Goal: Information Seeking & Learning: Learn about a topic

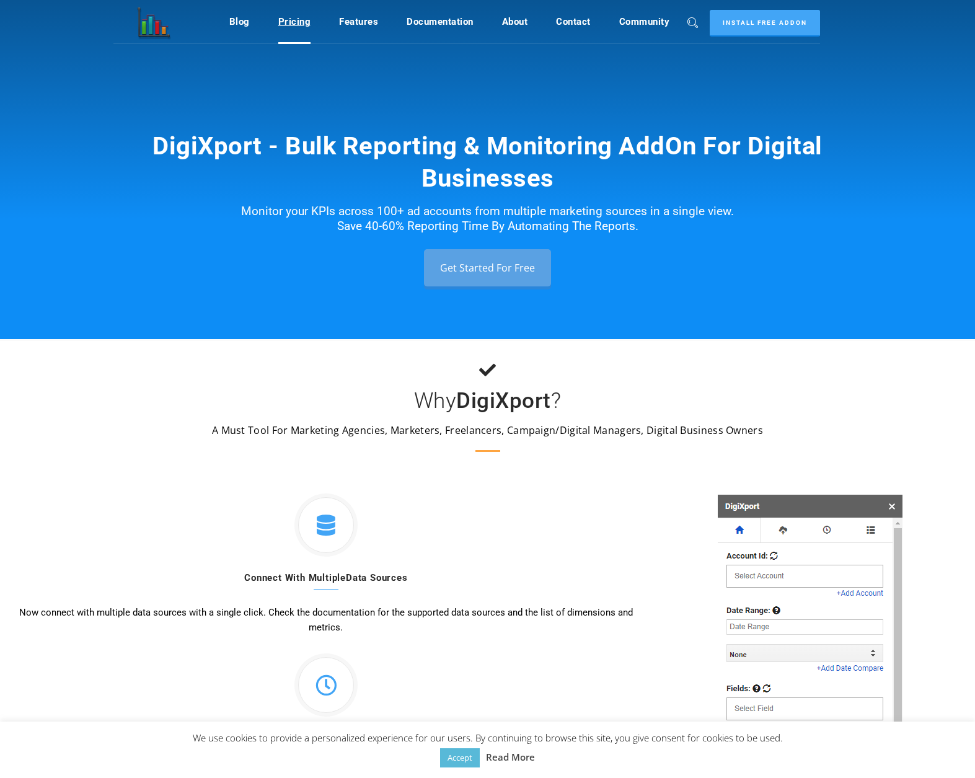
click at [290, 32] on link "Pricing" at bounding box center [294, 22] width 33 height 24
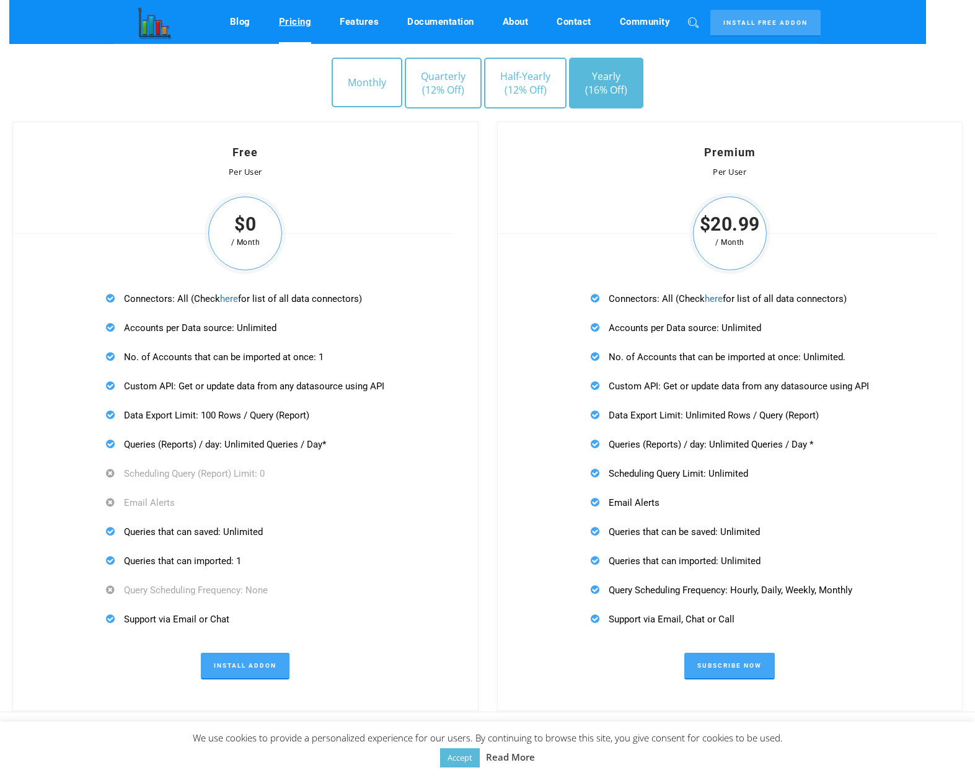
scroll to position [3527, 0]
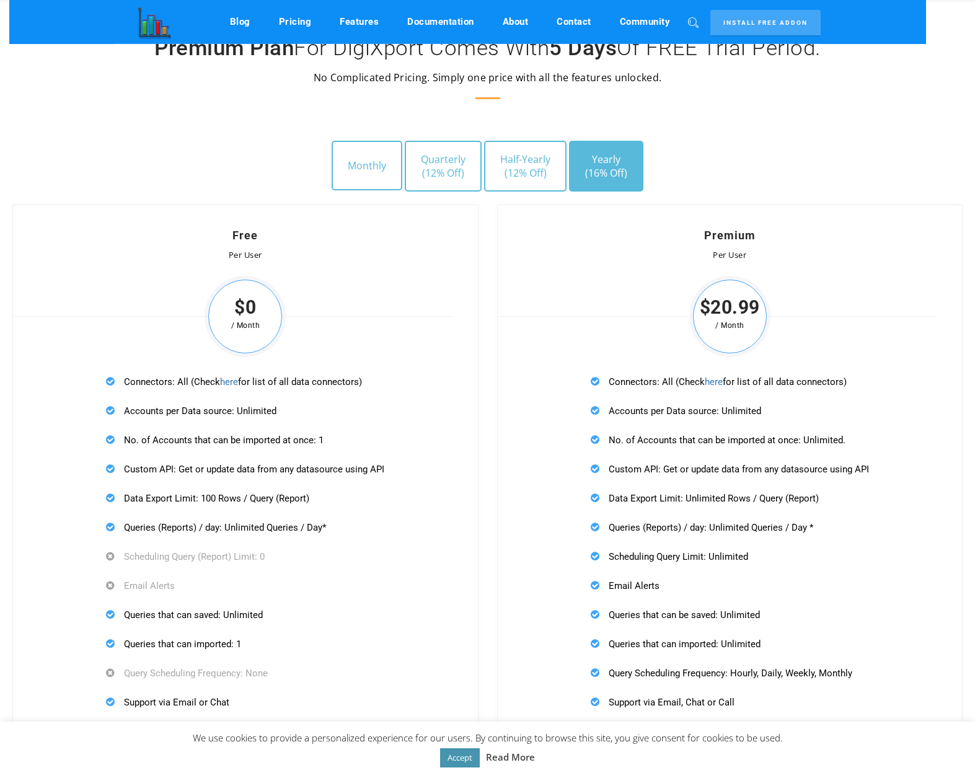
click at [454, 756] on link "Accept" at bounding box center [460, 757] width 40 height 19
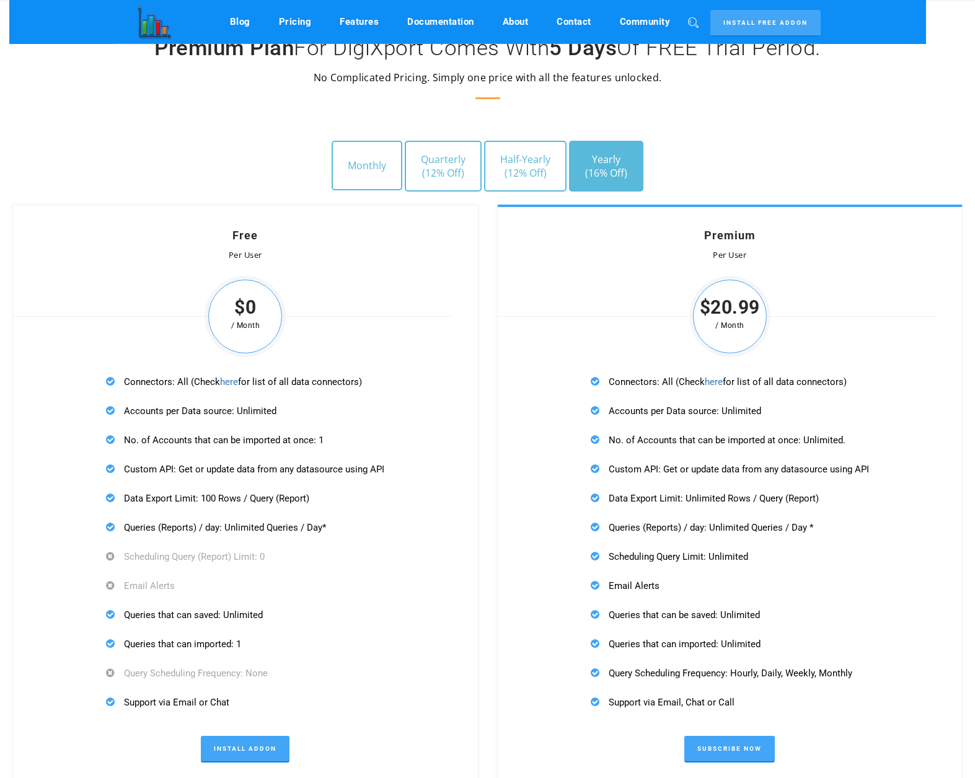
drag, startPoint x: 758, startPoint y: 410, endPoint x: 580, endPoint y: 412, distance: 177.9
click at [575, 410] on div "Premium Per User $20.99 / Month Connectors: All (Check here for list of all dat…" at bounding box center [730, 500] width 466 height 590
drag, startPoint x: 821, startPoint y: 446, endPoint x: 642, endPoint y: 453, distance: 179.9
click at [642, 453] on div "Connectors: All (Check here for list of all data connectors) Accounts per Data …" at bounding box center [730, 541] width 306 height 363
click at [653, 438] on p "No. of Accounts that can be imported at once: Unlimited." at bounding box center [730, 439] width 278 height 15
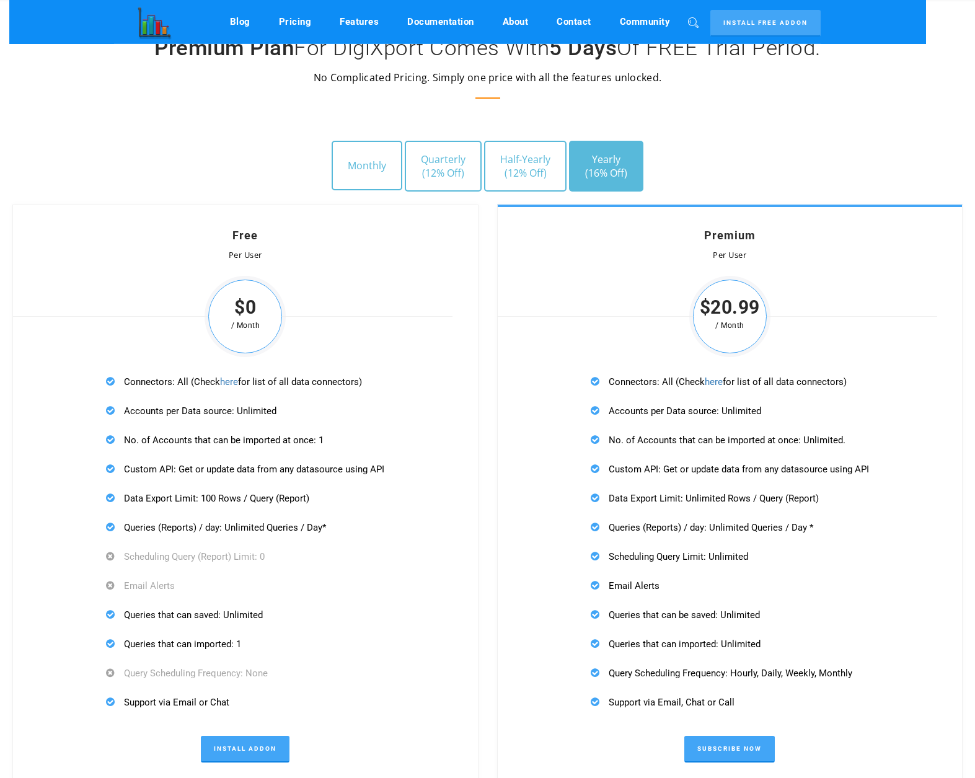
click at [653, 438] on p "No. of Accounts that can be imported at once: Unlimited." at bounding box center [730, 439] width 278 height 15
click at [673, 469] on p "Custom API: Get or update data from any datasource using API" at bounding box center [730, 468] width 278 height 15
